Goal: Task Accomplishment & Management: Complete application form

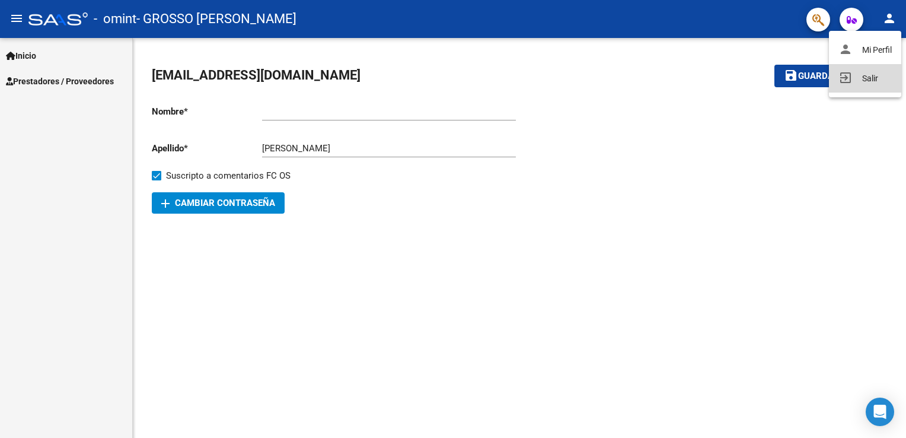
click at [872, 79] on button "exit_to_app Salir" at bounding box center [865, 78] width 72 height 28
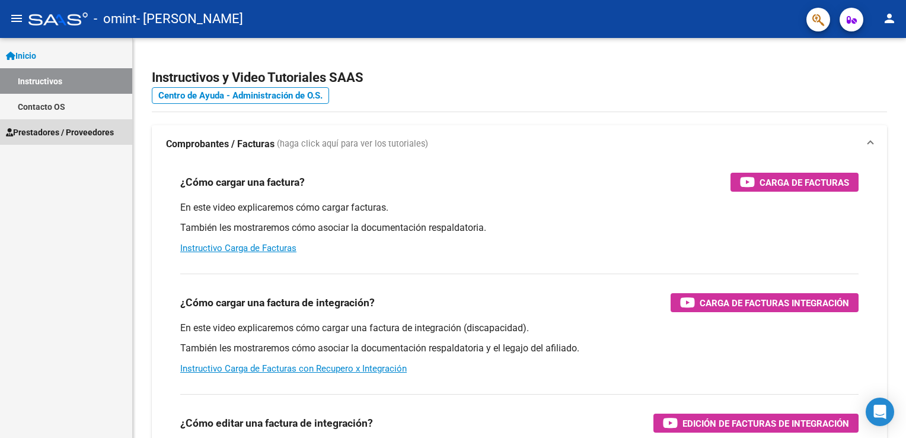
click at [78, 136] on span "Prestadores / Proveedores" at bounding box center [60, 132] width 108 height 13
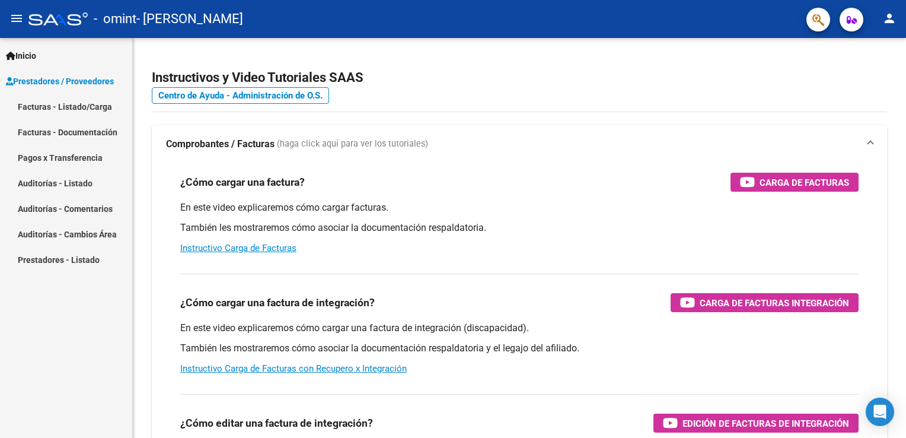
click at [79, 102] on link "Facturas - Listado/Carga" at bounding box center [66, 106] width 132 height 25
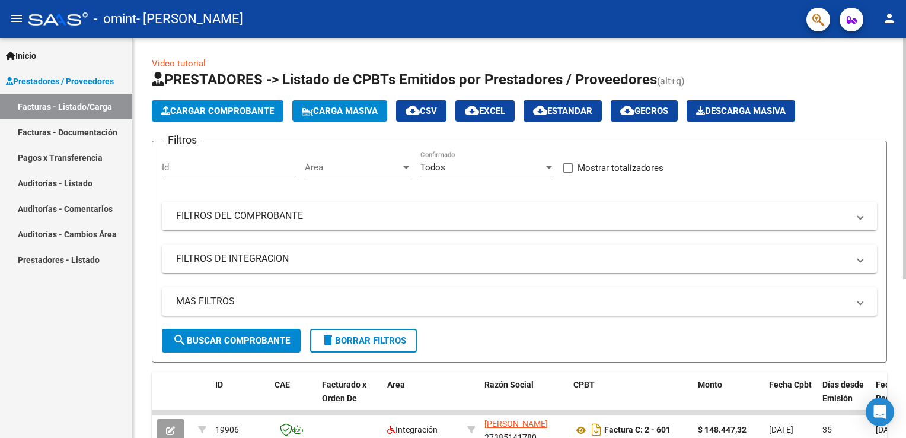
click at [242, 119] on button "Cargar Comprobante" at bounding box center [218, 110] width 132 height 21
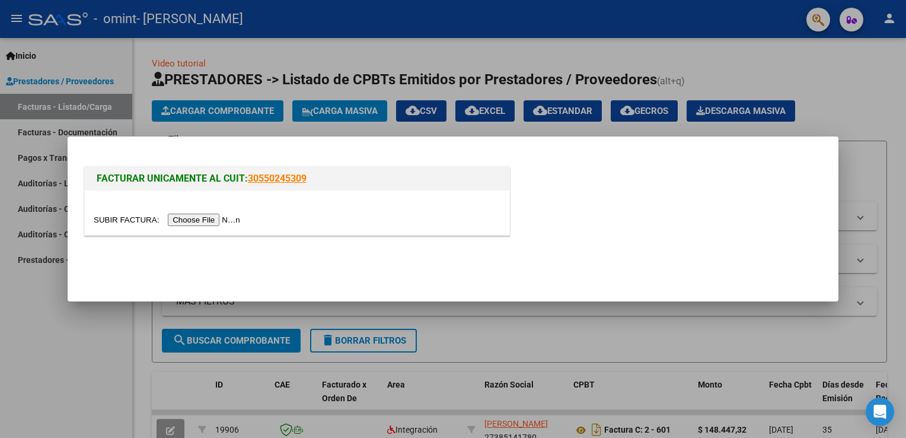
click at [205, 221] on input "file" at bounding box center [169, 219] width 150 height 12
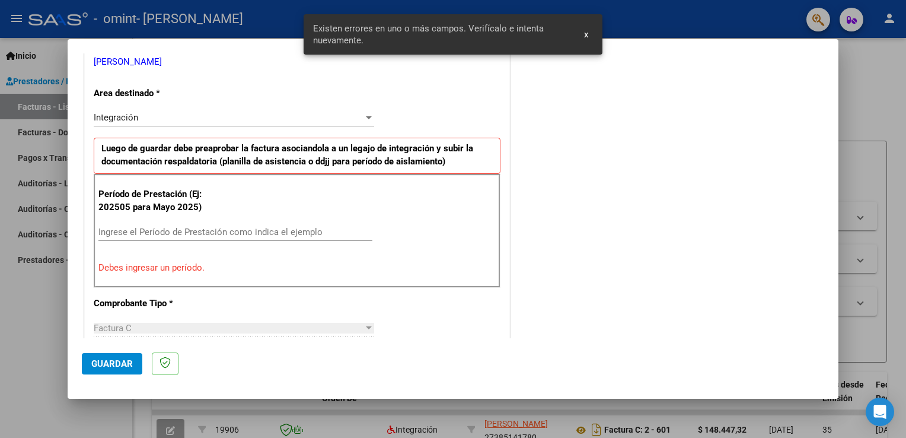
scroll to position [247, 0]
click at [204, 229] on input "Ingrese el Período de Prestación como indica el ejemplo" at bounding box center [235, 231] width 274 height 11
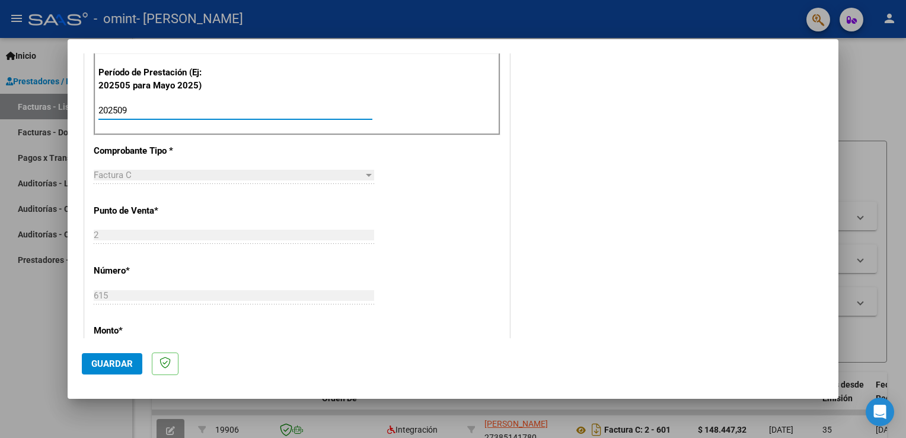
scroll to position [371, 0]
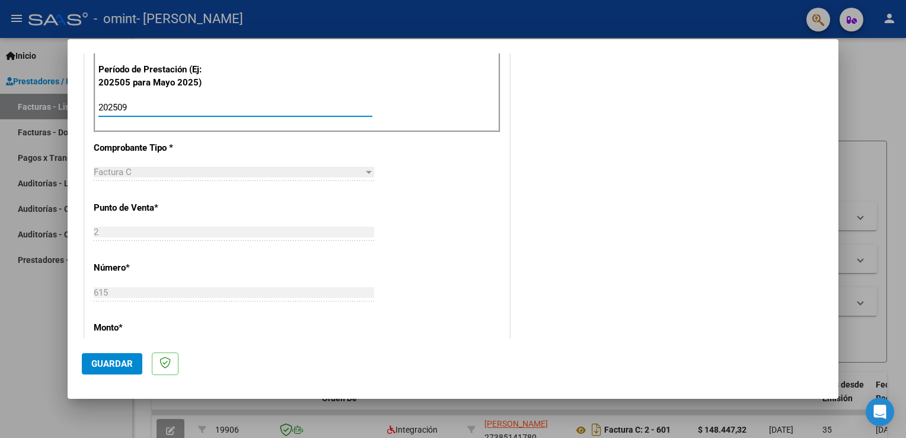
type input "202509"
click at [113, 368] on span "Guardar" at bounding box center [112, 363] width 42 height 11
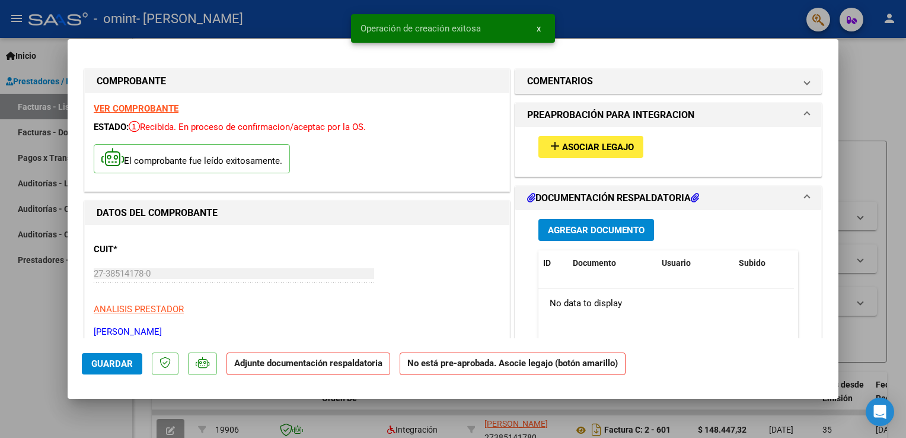
click at [575, 153] on button "add Asociar Legajo" at bounding box center [590, 147] width 105 height 22
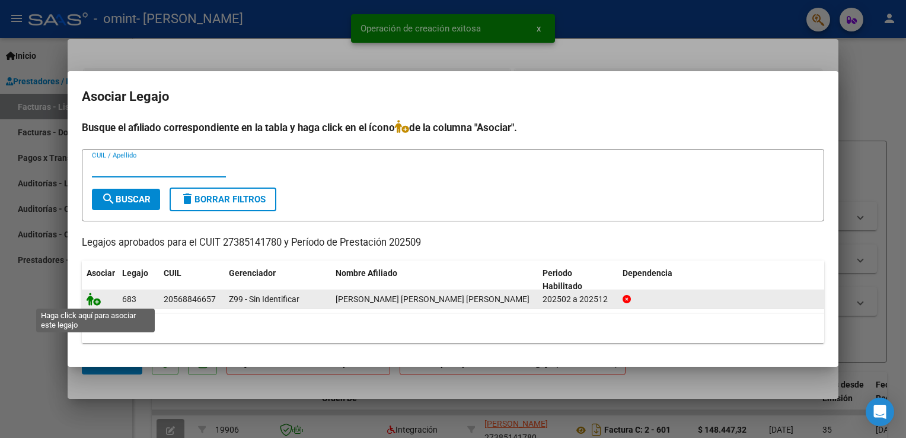
click at [95, 298] on icon at bounding box center [94, 298] width 14 height 13
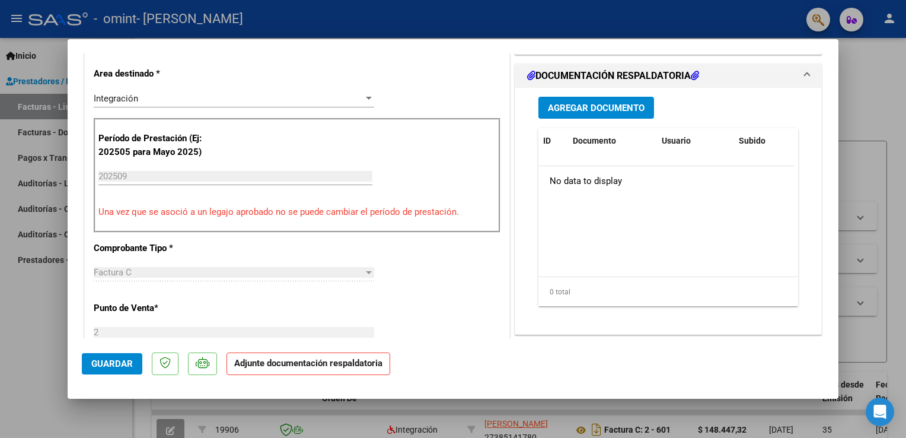
scroll to position [263, 0]
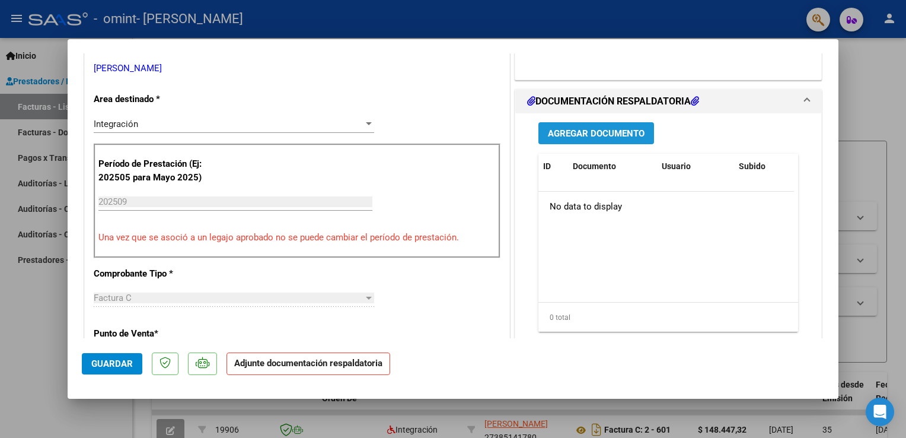
click at [605, 127] on span "Agregar Documento" at bounding box center [596, 132] width 97 height 11
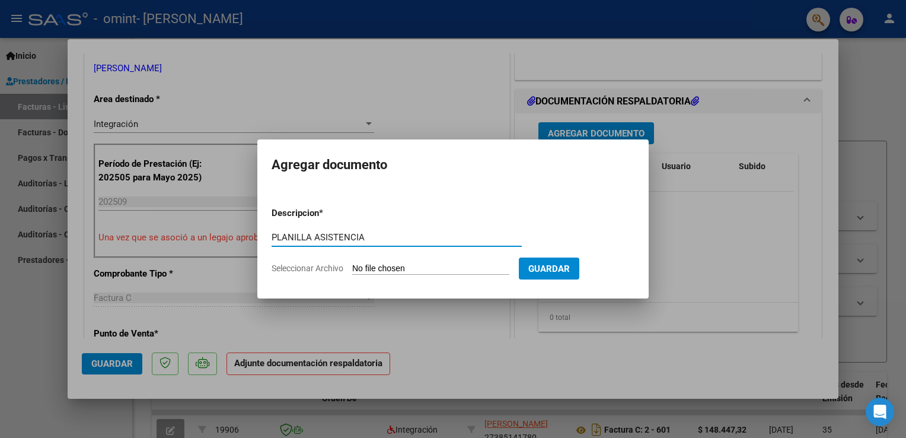
type input "PLANILLA ASISTENCIA"
click at [429, 269] on input "Seleccionar Archivo" at bounding box center [430, 268] width 157 height 11
type input "C:\fakepath\OMINT - [PERSON_NAME] Y - 2025-09 - Planilla PSI.pdf"
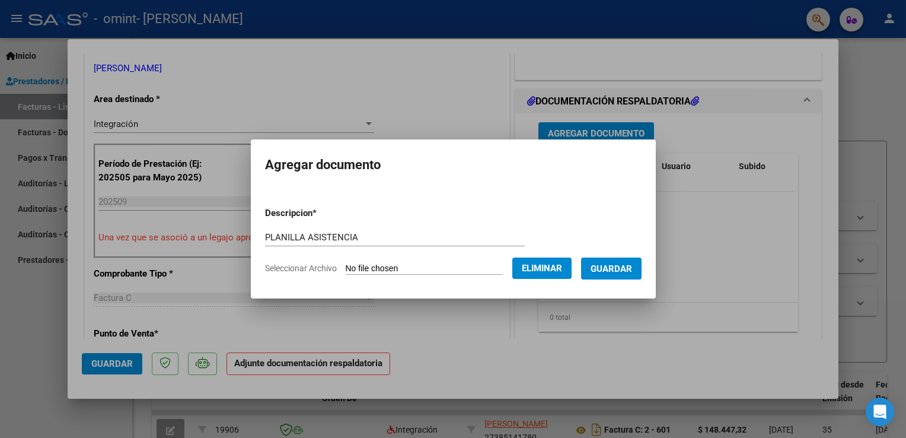
click at [624, 262] on button "Guardar" at bounding box center [611, 268] width 60 height 22
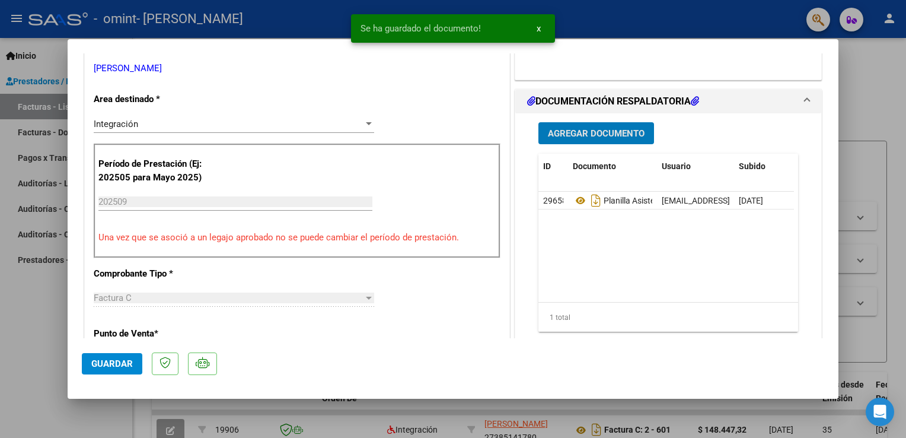
click at [120, 359] on span "Guardar" at bounding box center [112, 363] width 42 height 11
click at [114, 367] on span "Guardar" at bounding box center [112, 363] width 42 height 11
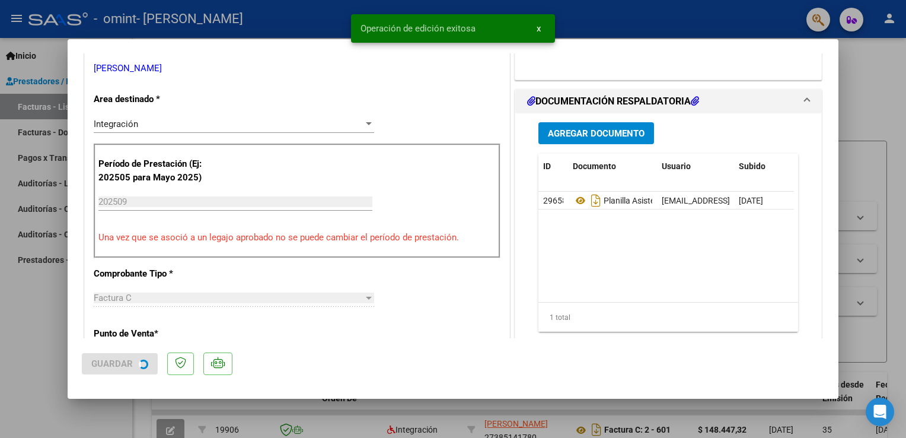
click at [126, 416] on div at bounding box center [453, 219] width 906 height 438
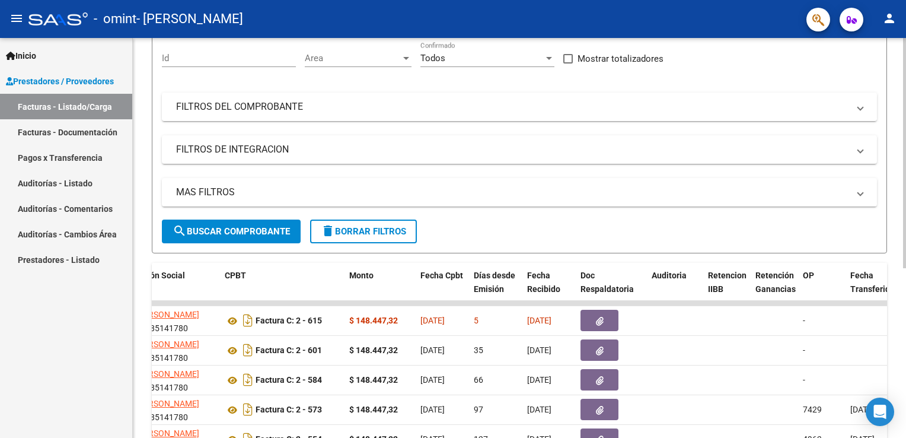
scroll to position [100, 0]
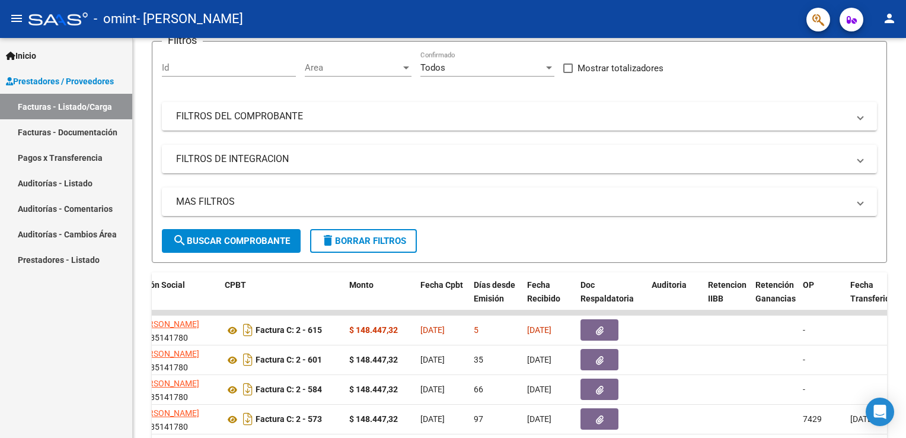
click at [882, 23] on mat-icon "person" at bounding box center [889, 18] width 14 height 14
click at [867, 72] on button "exit_to_app Salir" at bounding box center [865, 78] width 72 height 28
